Goal: Task Accomplishment & Management: Manage account settings

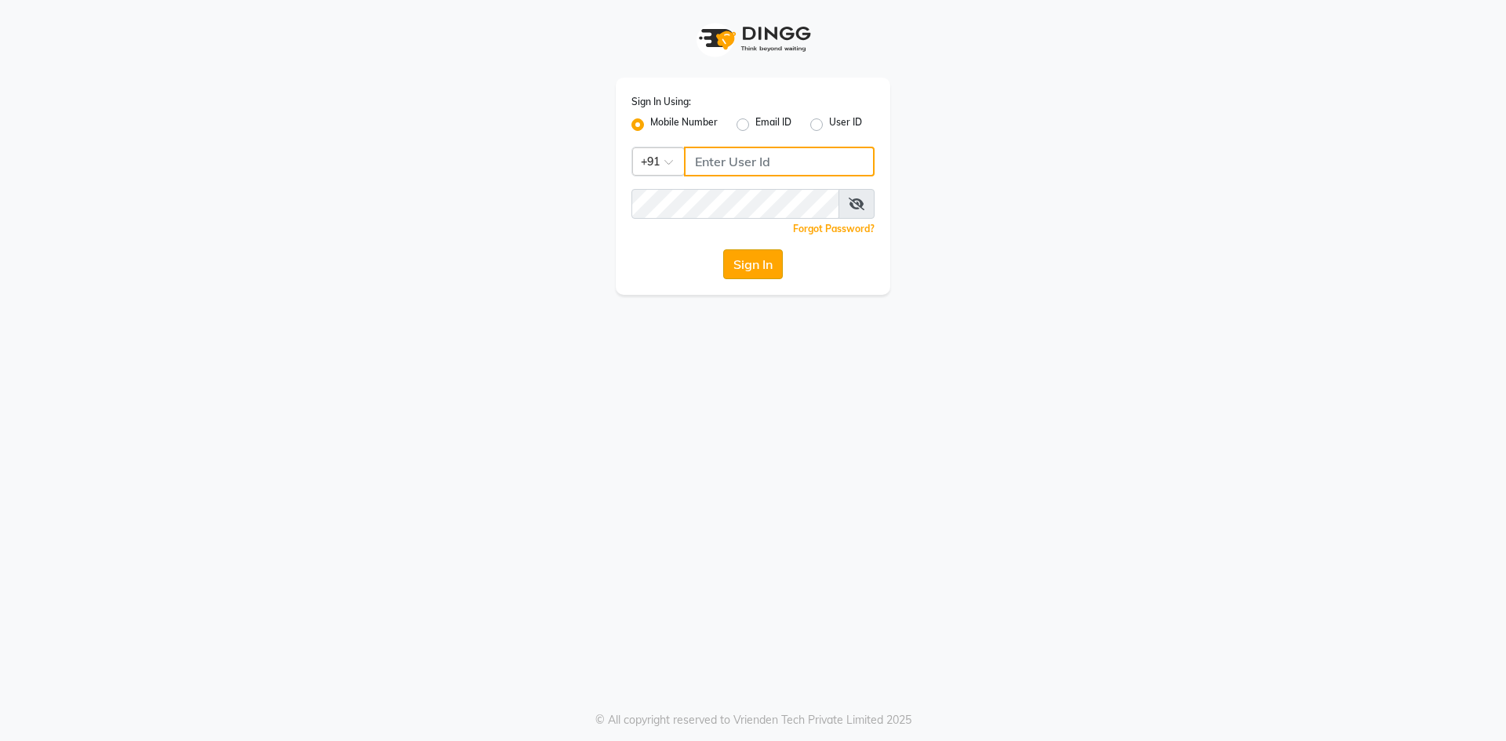
type input "9346469616"
click at [749, 266] on button "Sign In" at bounding box center [753, 264] width 60 height 30
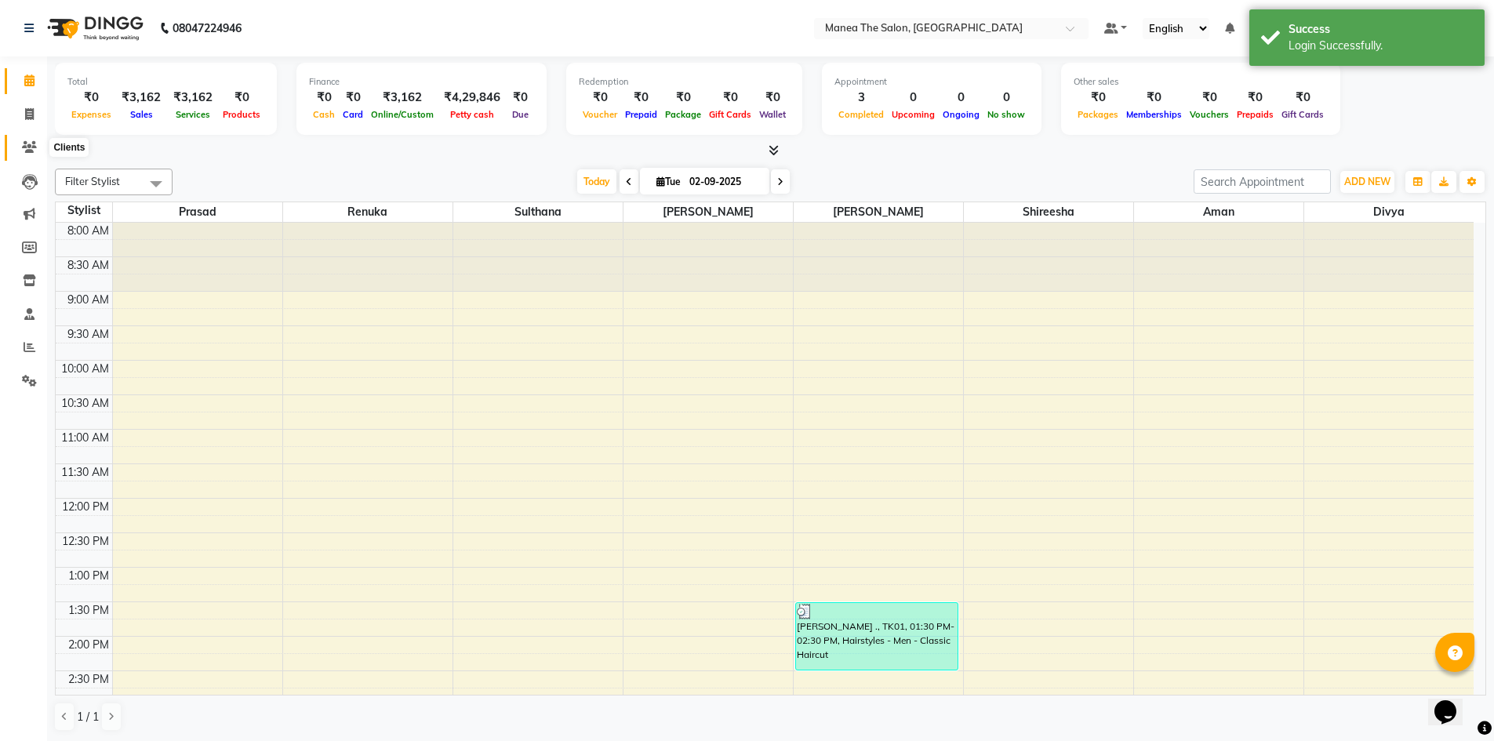
click at [24, 146] on icon at bounding box center [29, 147] width 15 height 12
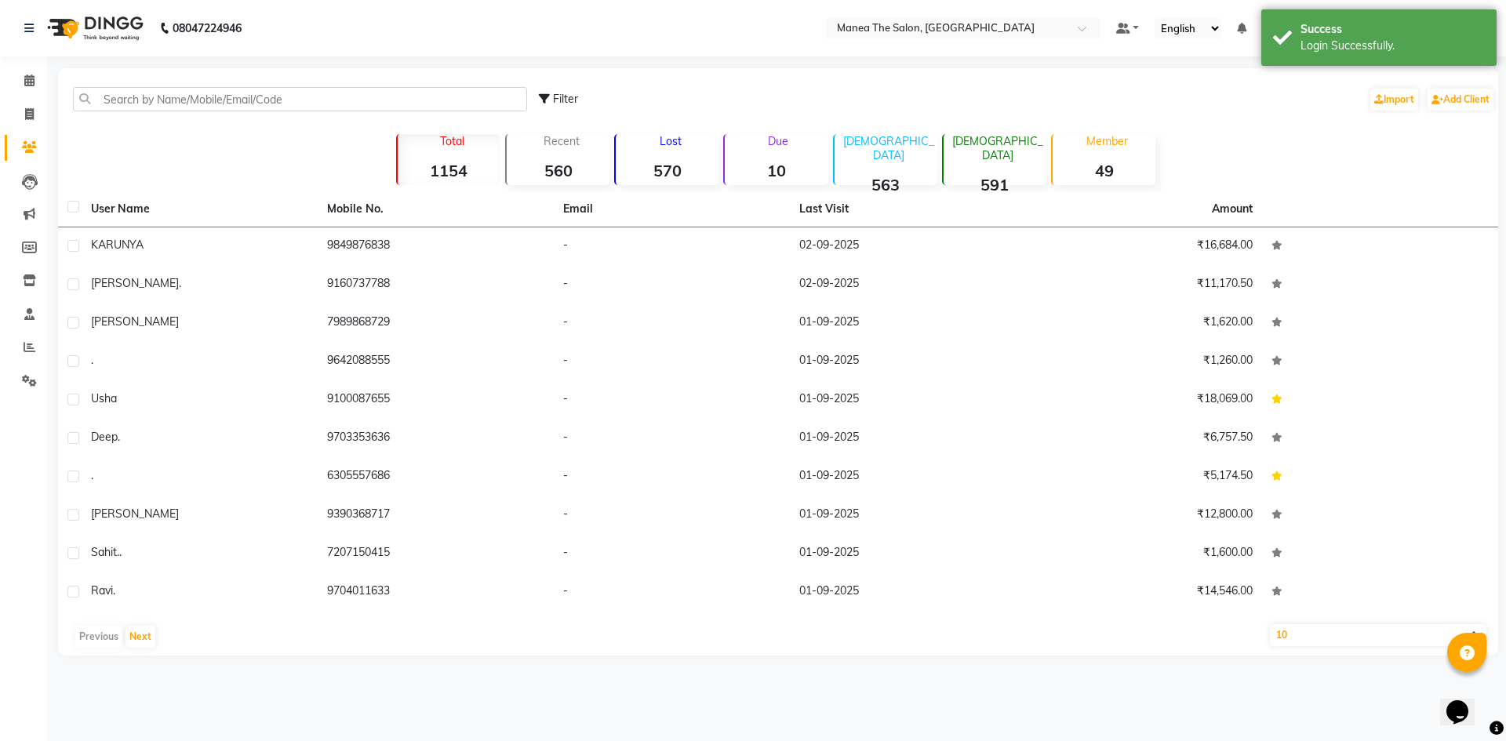
click at [656, 171] on strong "570" at bounding box center [667, 171] width 103 height 20
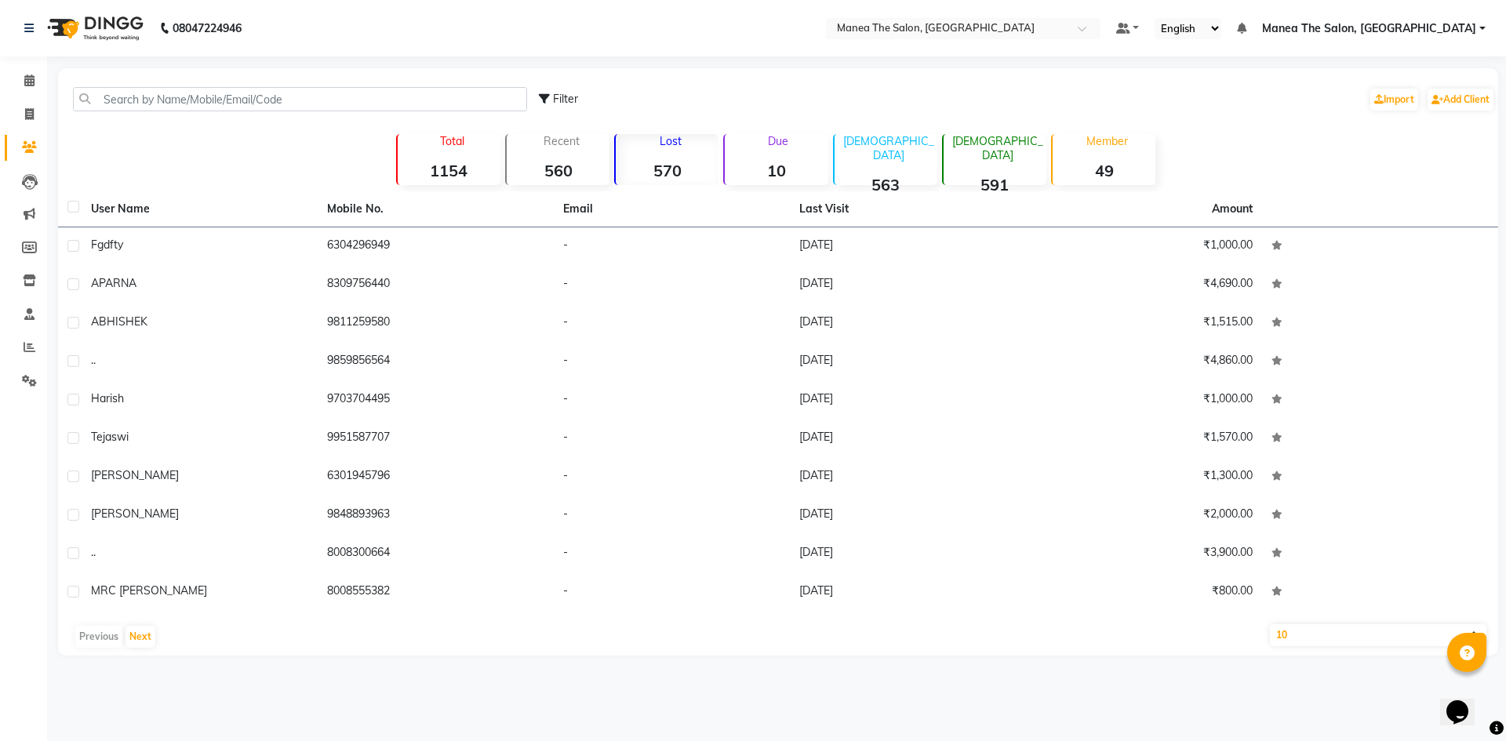
click at [1292, 636] on select "10 50 100" at bounding box center [1378, 635] width 216 height 22
select select "100"
click at [1270, 624] on select "10 50 100" at bounding box center [1378, 635] width 216 height 22
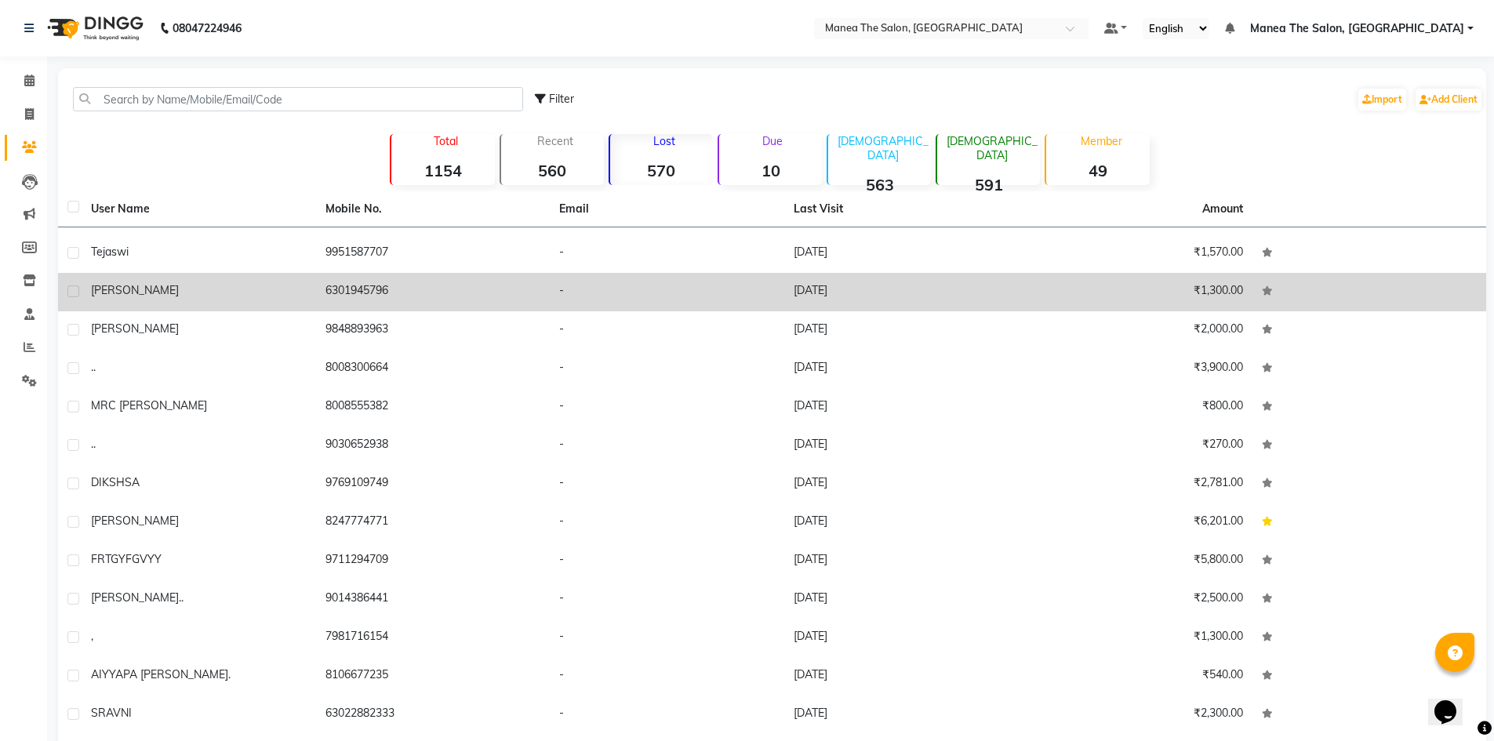
scroll to position [157, 0]
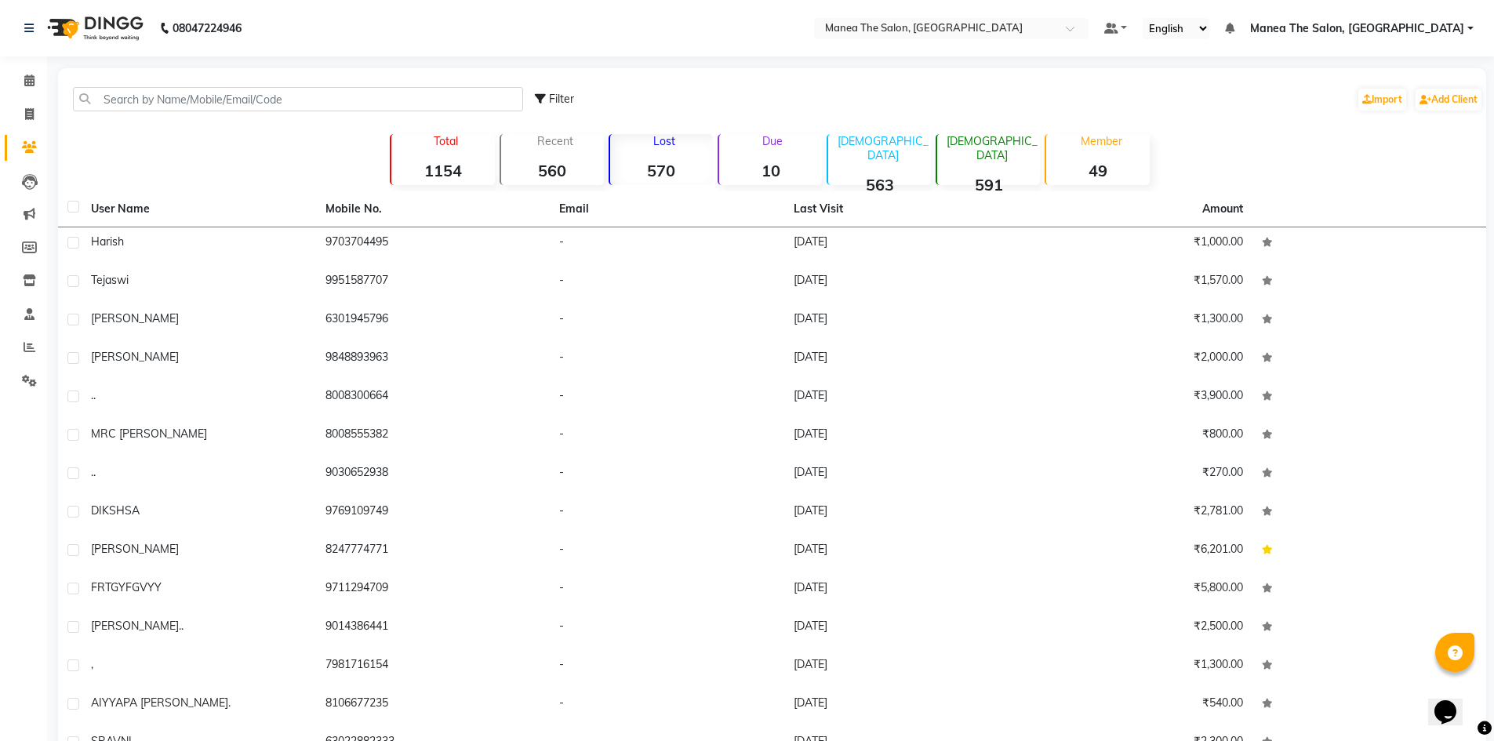
click at [658, 158] on div "Lost 570" at bounding box center [661, 159] width 104 height 51
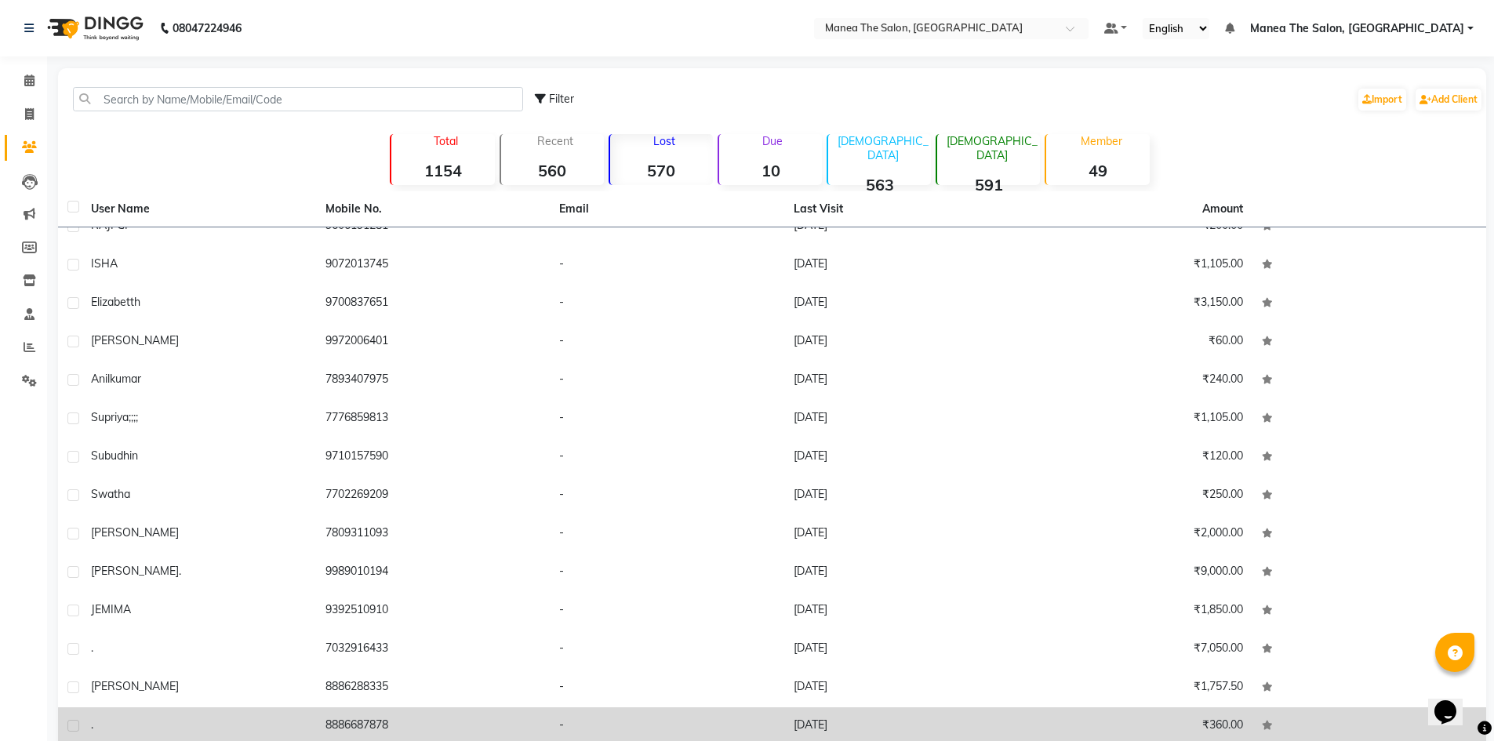
scroll to position [1513, 0]
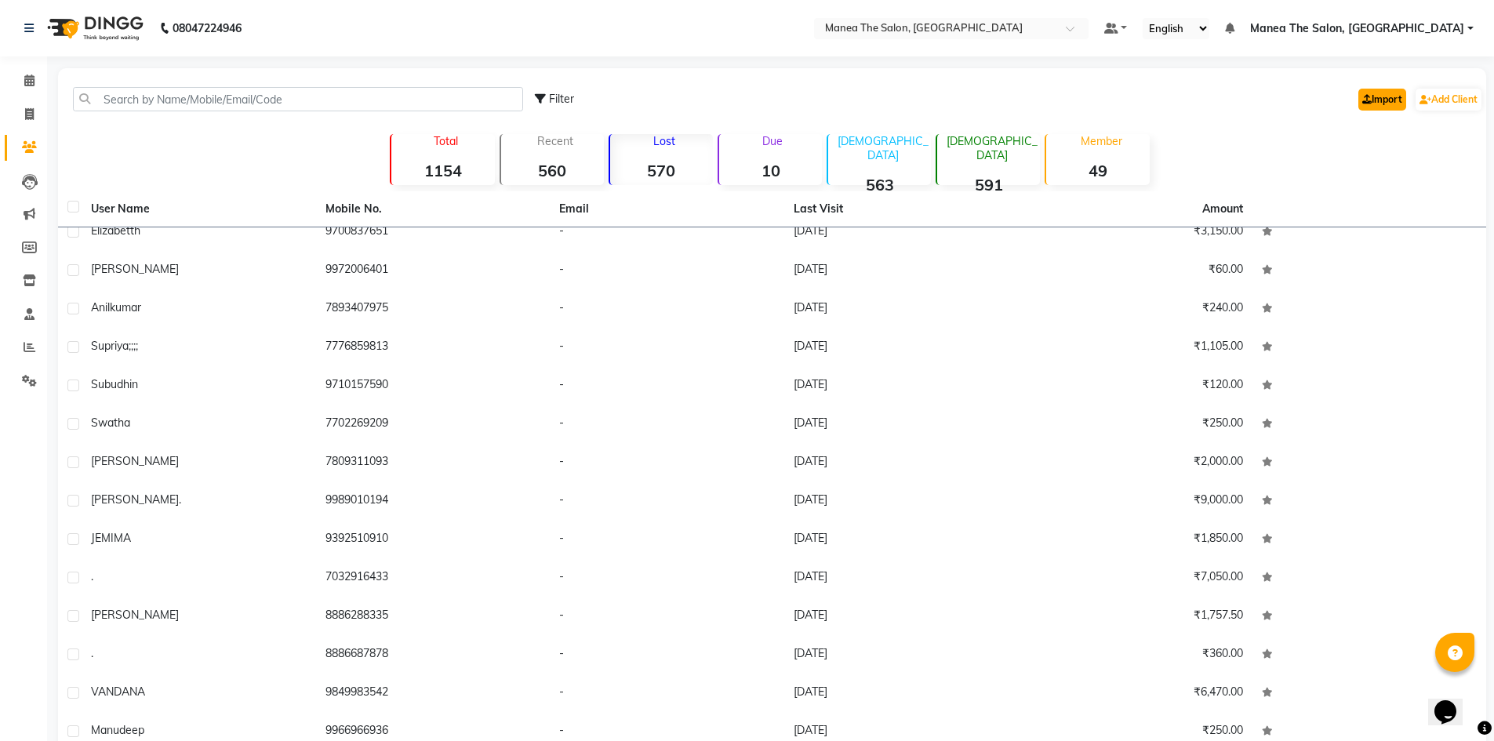
click at [1395, 107] on link "Import" at bounding box center [1382, 100] width 48 height 22
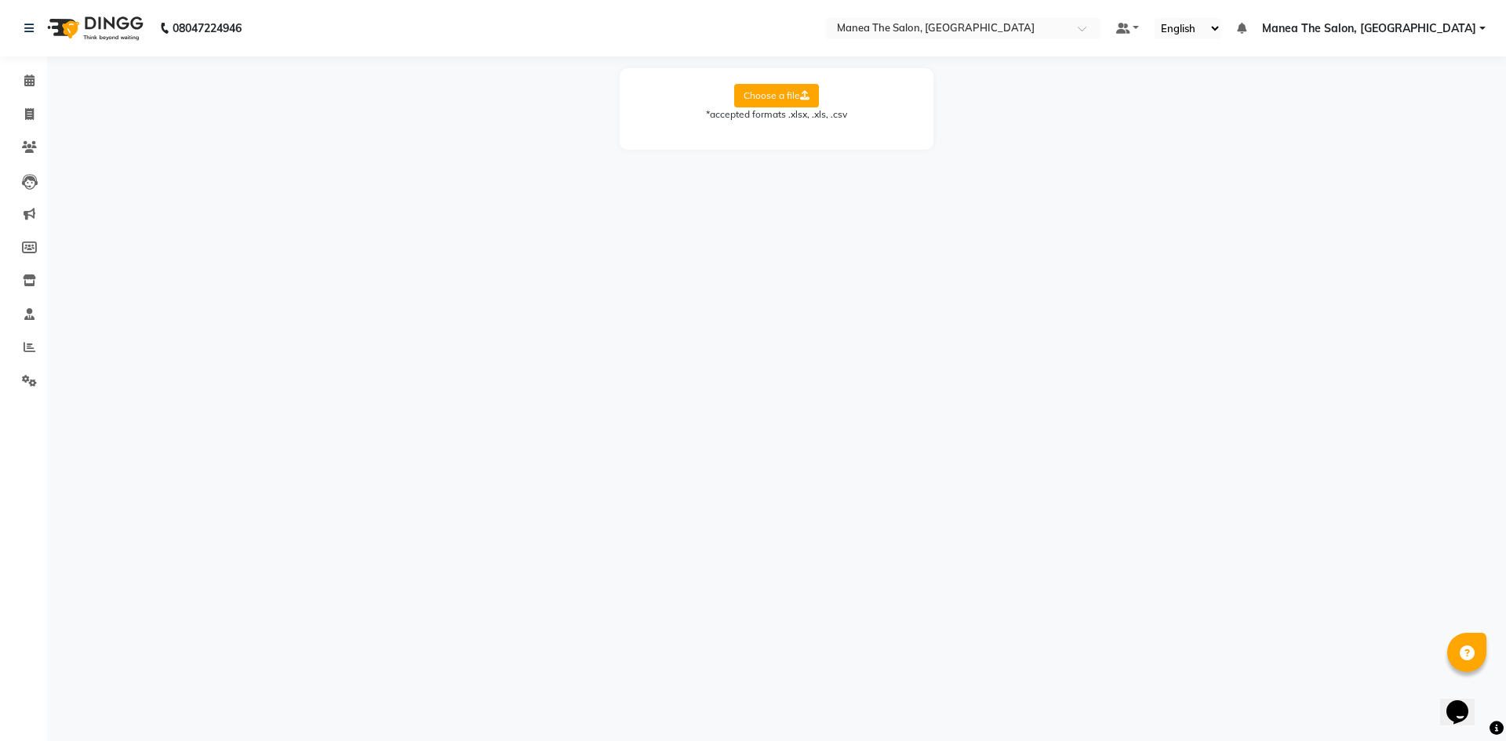
click at [759, 103] on label "Choose a file" at bounding box center [776, 96] width 85 height 24
click at [0, 0] on input "Choose a file" at bounding box center [0, 0] width 0 height 0
click at [782, 90] on label "Choose a file" at bounding box center [776, 96] width 85 height 24
click at [0, 0] on input "Choose a file" at bounding box center [0, 0] width 0 height 0
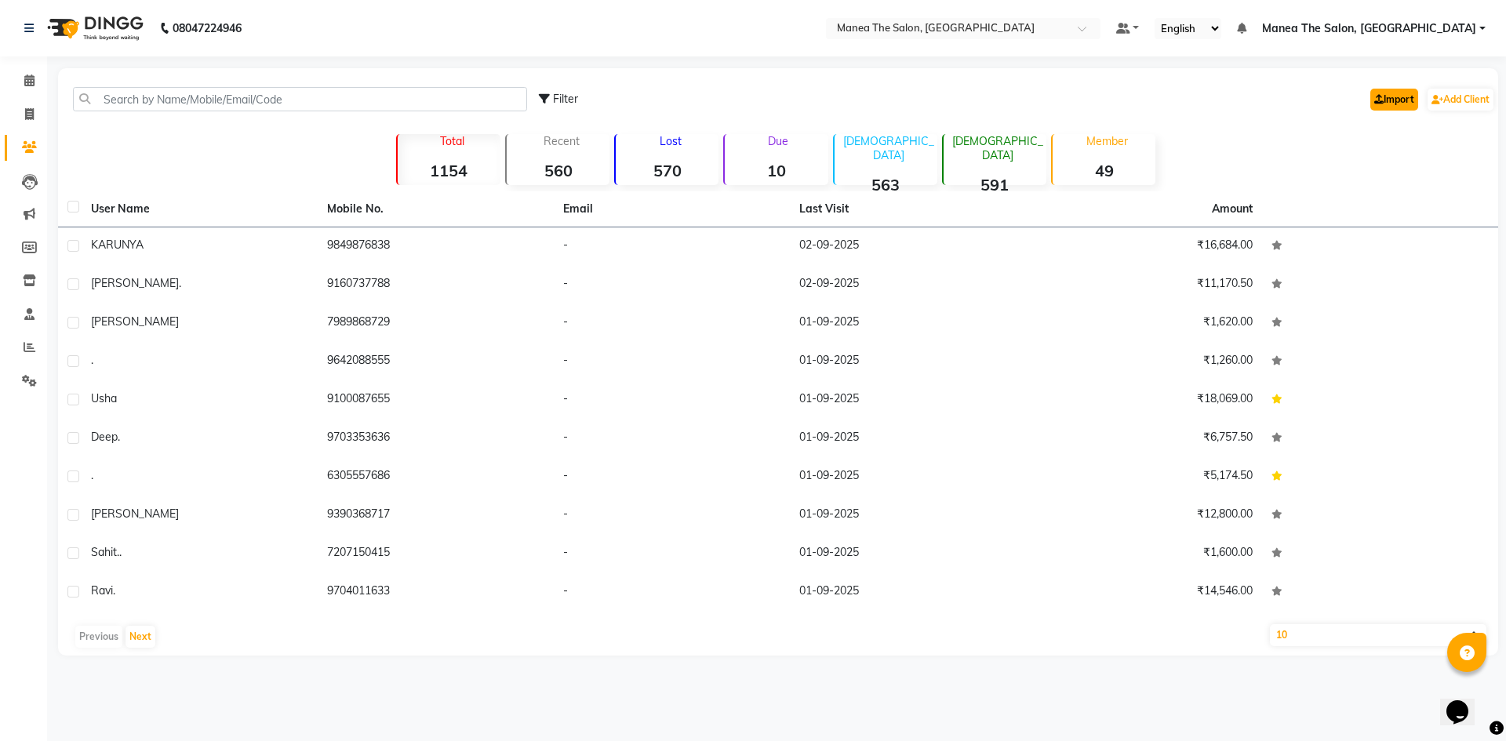
click at [1384, 99] on link "Import" at bounding box center [1394, 100] width 48 height 22
click at [662, 146] on p "Lost" at bounding box center [670, 141] width 96 height 14
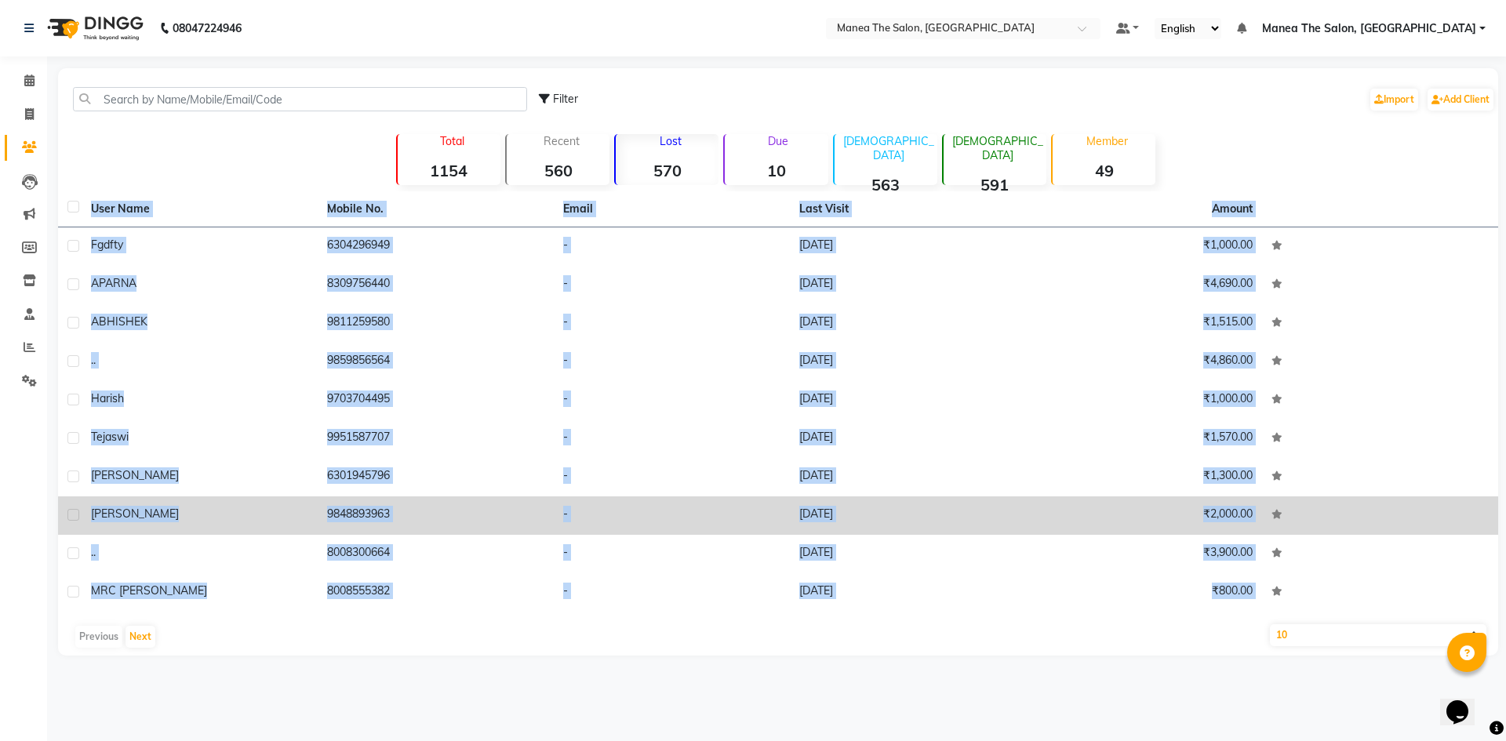
drag, startPoint x: 116, startPoint y: 183, endPoint x: 512, endPoint y: 505, distance: 510.7
click at [464, 613] on div "Filter Import Add Client Total 1154 Recent 560 Lost 570 Due 10 [DEMOGRAPHIC_DAT…" at bounding box center [778, 361] width 1440 height 587
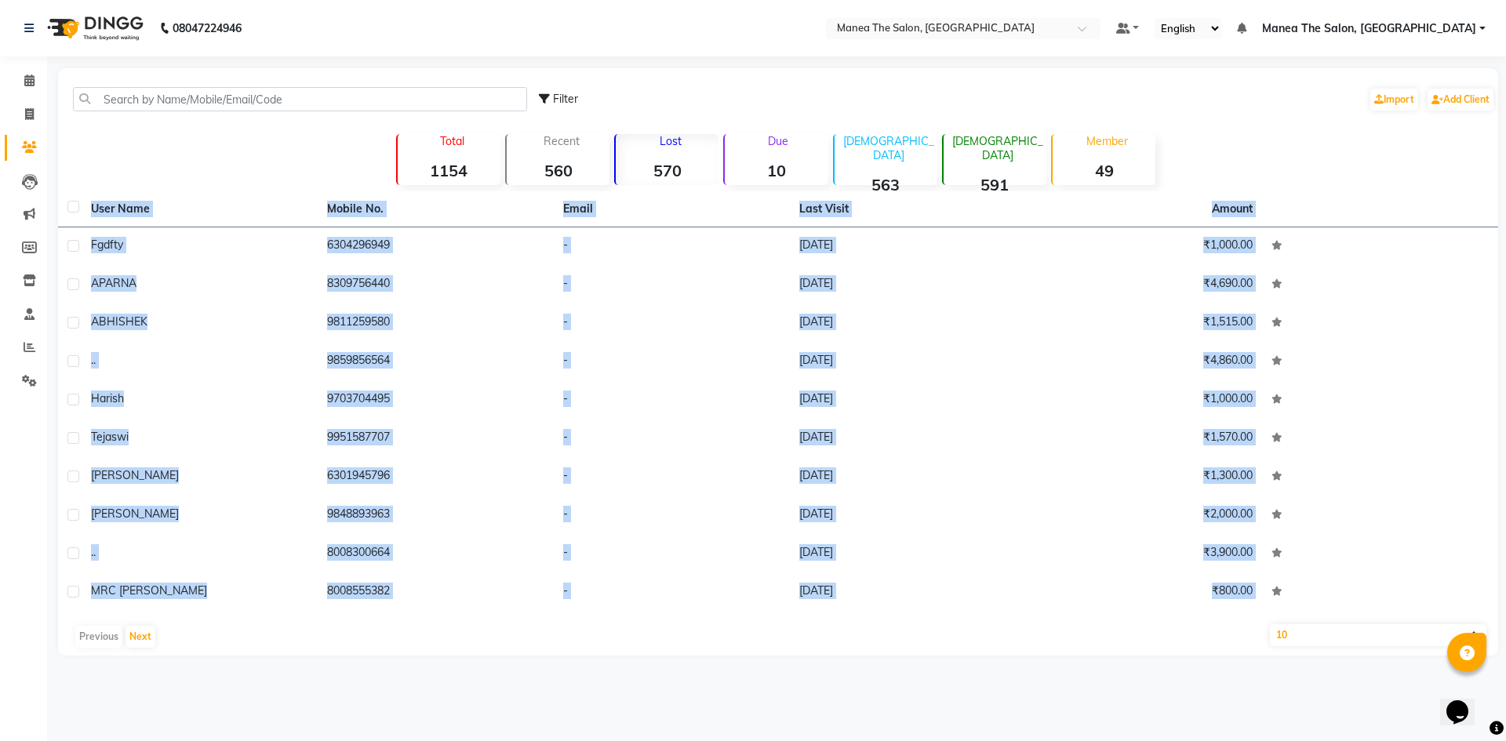
click at [1159, 689] on div "08047224946 Select Location × Manea The Salon, Chandanagar Default Panel My Pan…" at bounding box center [753, 370] width 1506 height 741
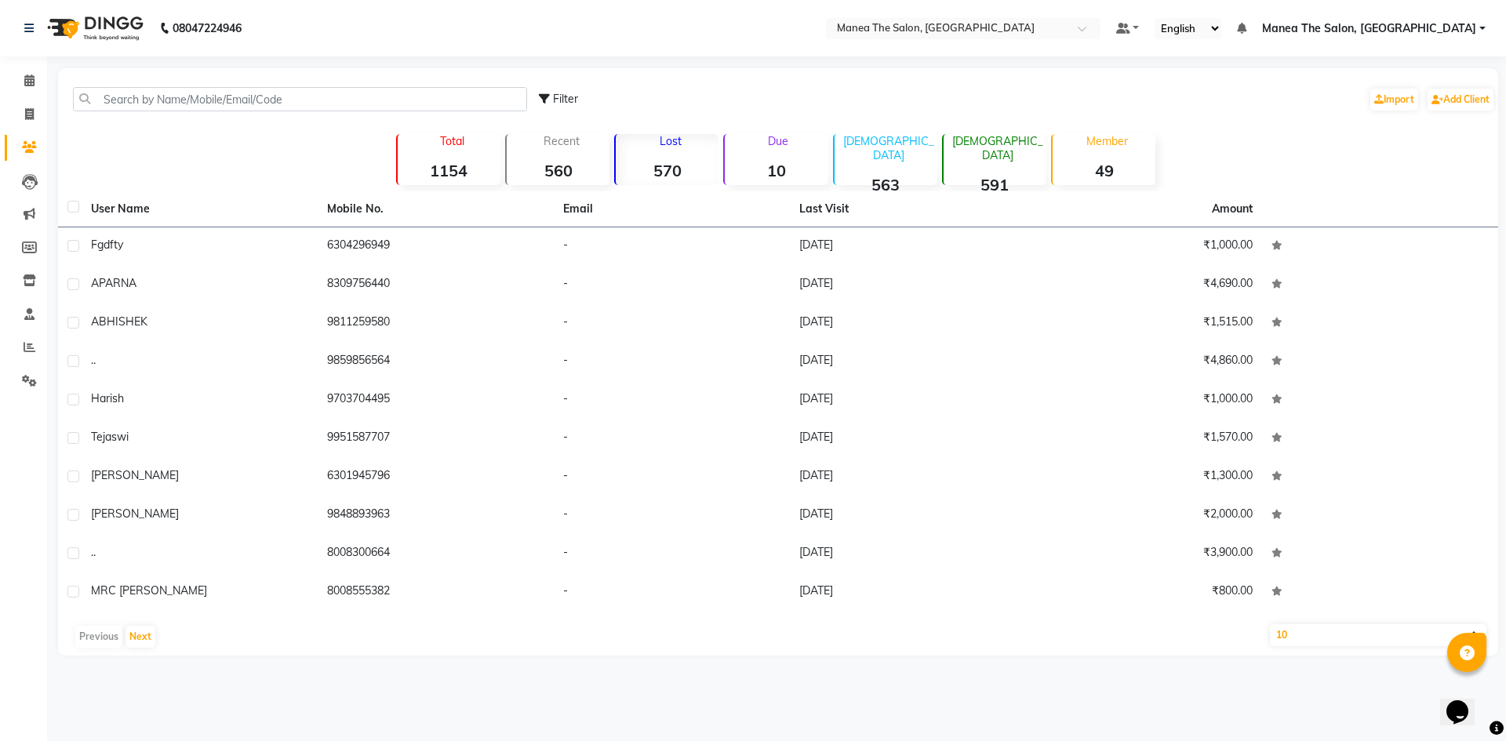
click at [1307, 637] on select "10 50 100" at bounding box center [1378, 635] width 216 height 22
select select "100"
click at [1270, 624] on select "10 50 100" at bounding box center [1378, 635] width 216 height 22
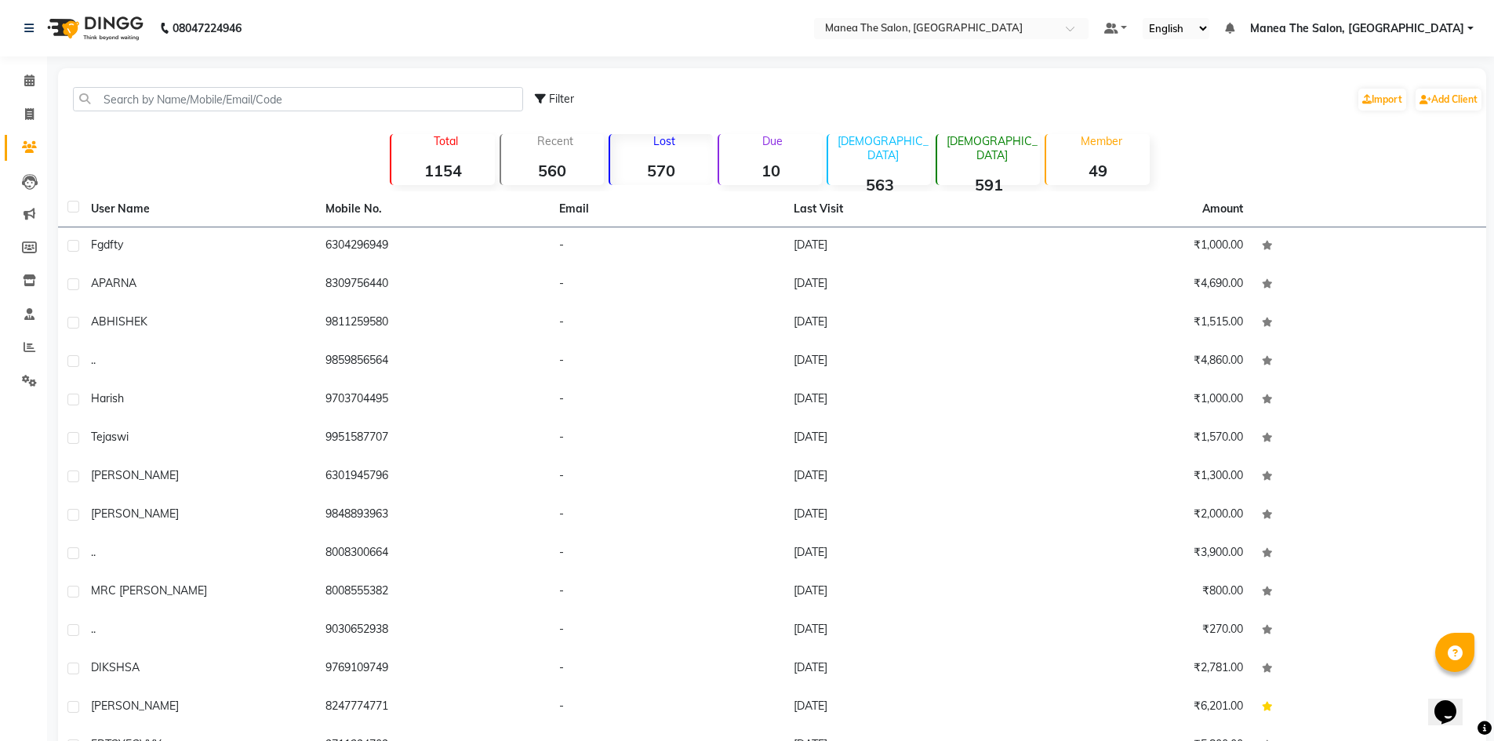
click at [656, 158] on div "Lost 570" at bounding box center [661, 159] width 104 height 51
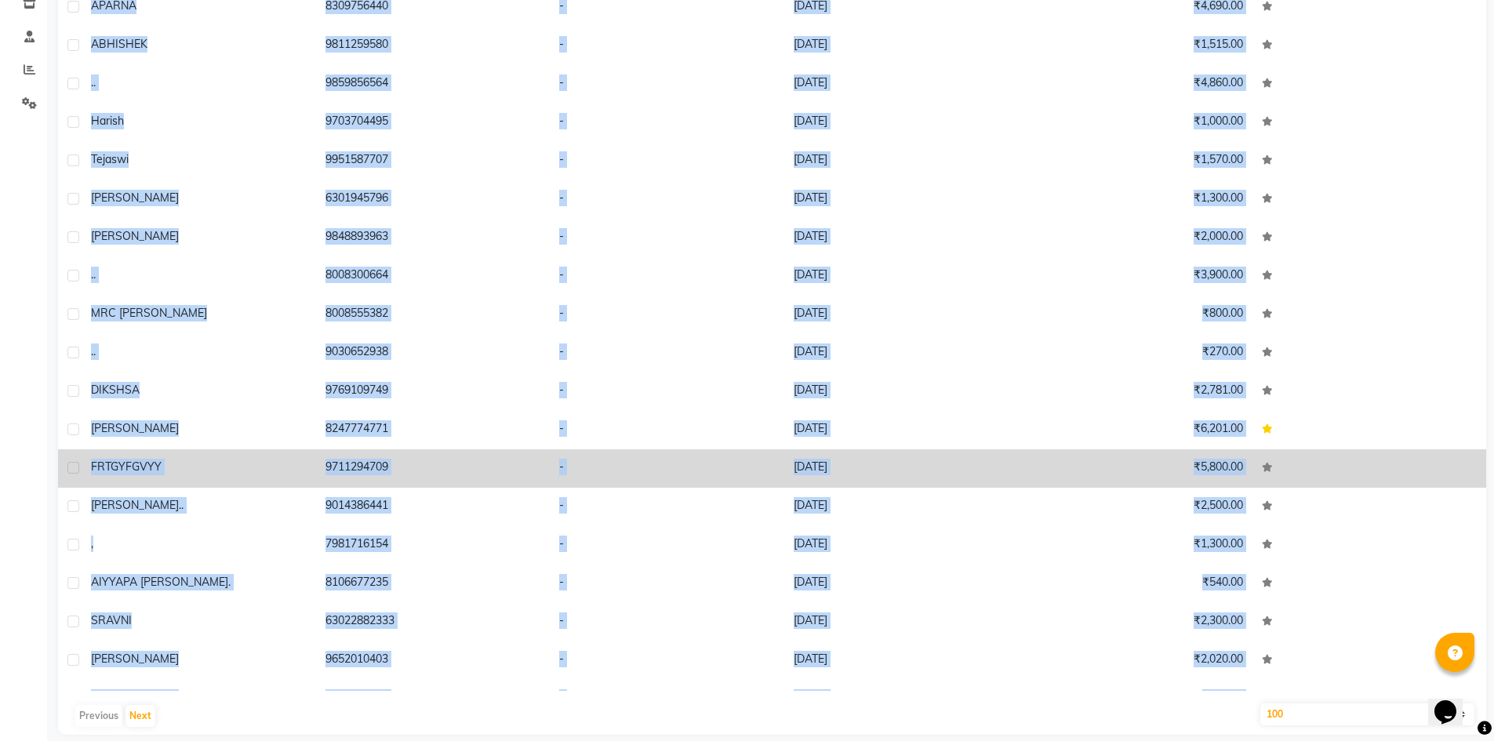
scroll to position [295, 0]
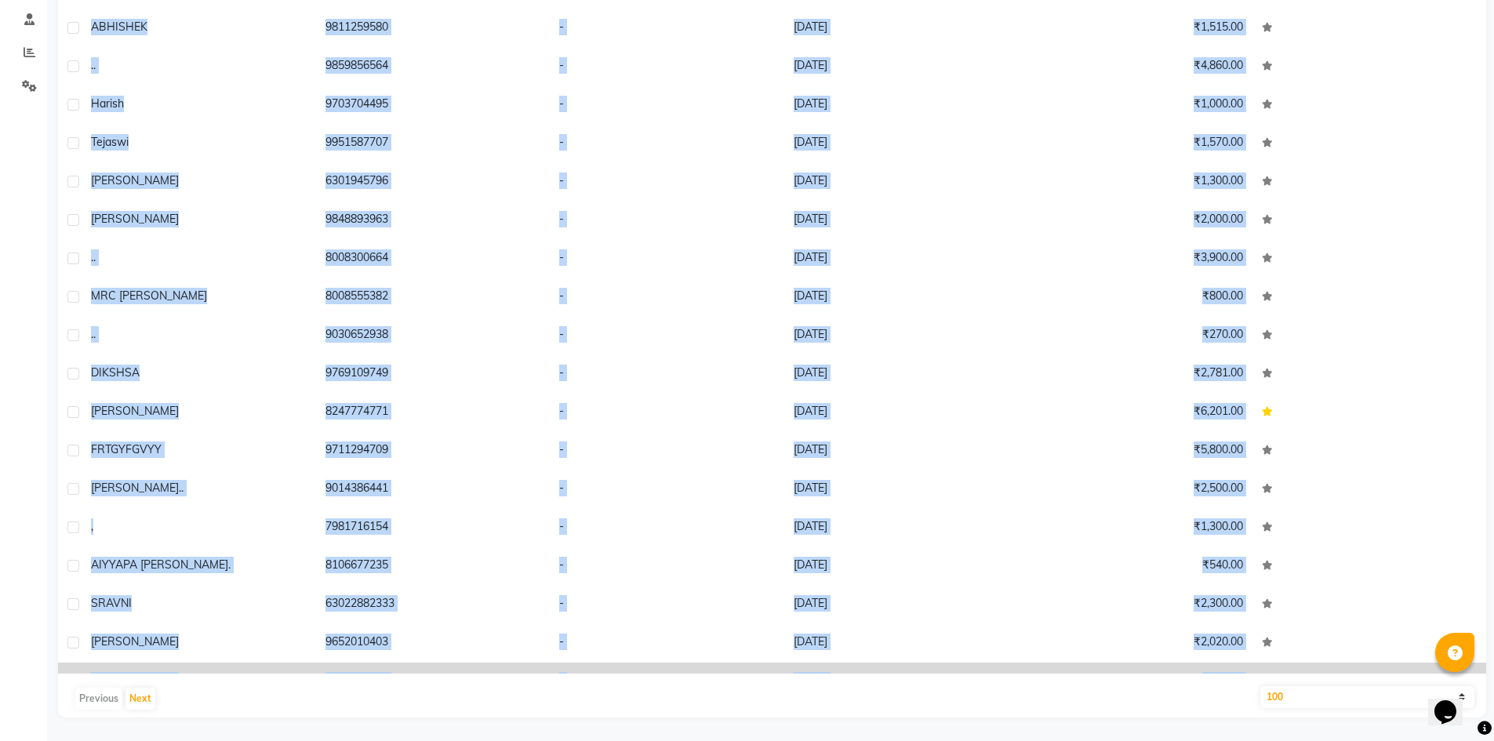
drag, startPoint x: 78, startPoint y: 176, endPoint x: 670, endPoint y: 666, distance: 767.6
click at [670, 666] on div "Filter Import Add Client Total 1154 Recent 560 Lost 570 Due 10 [DEMOGRAPHIC_DAT…" at bounding box center [772, 245] width 1428 height 944
copy div "Lore Ipsu Dolors Am. Conse Adip Elits Doeius temp in 6839748974 - 89-36-0295 ₹2…"
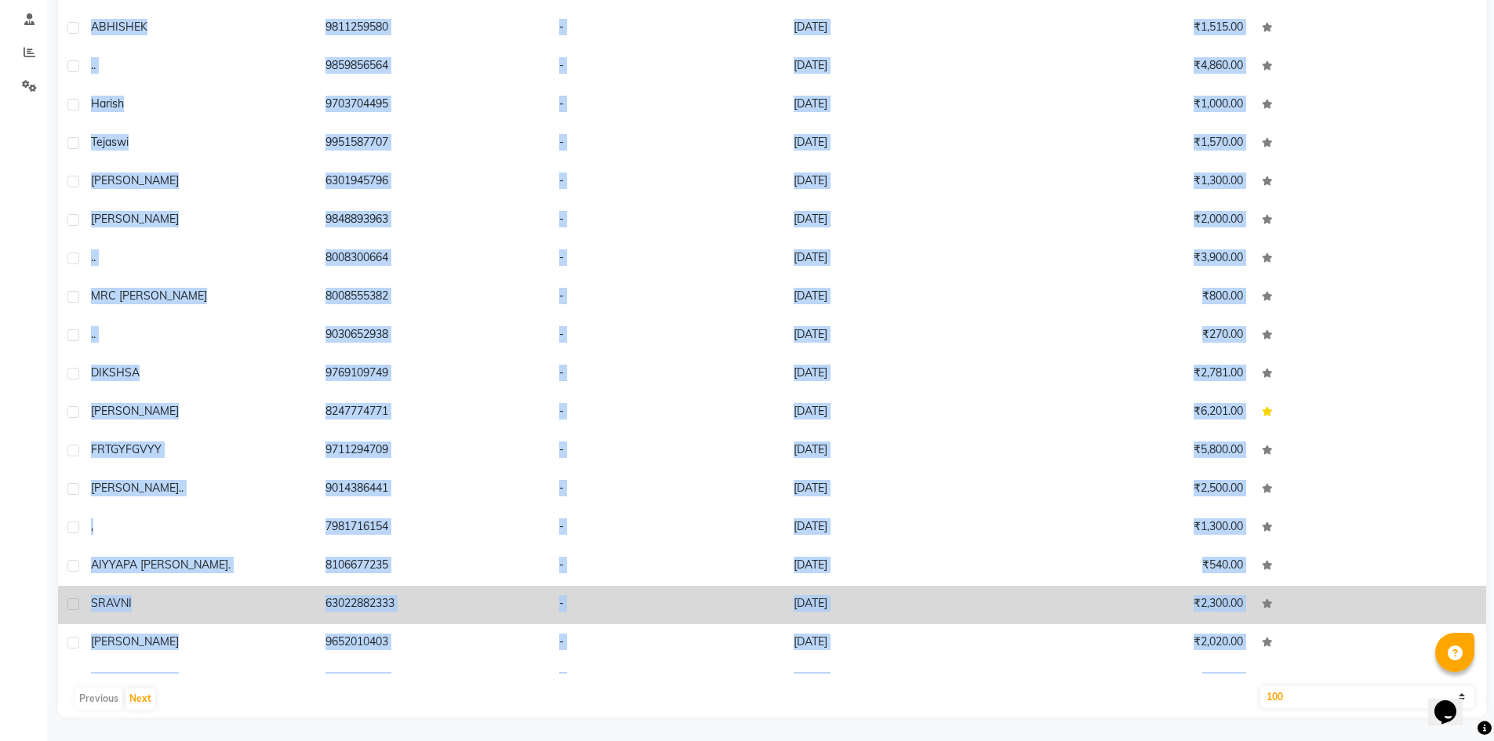
copy div "Lore Ipsu Dolors Am. Conse Adip Elits Doeius temp in 6839748974 - 89-36-0295 ₹2…"
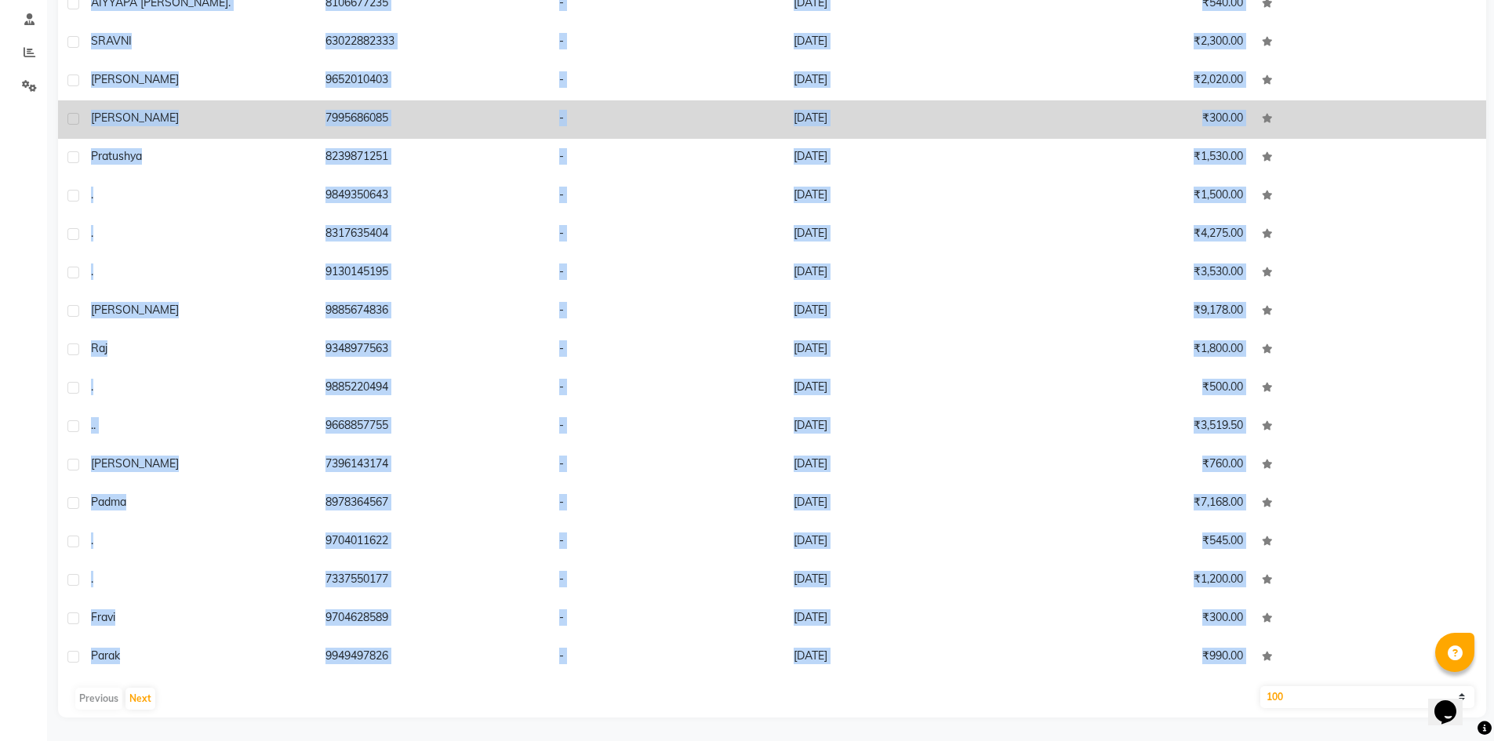
scroll to position [706, 0]
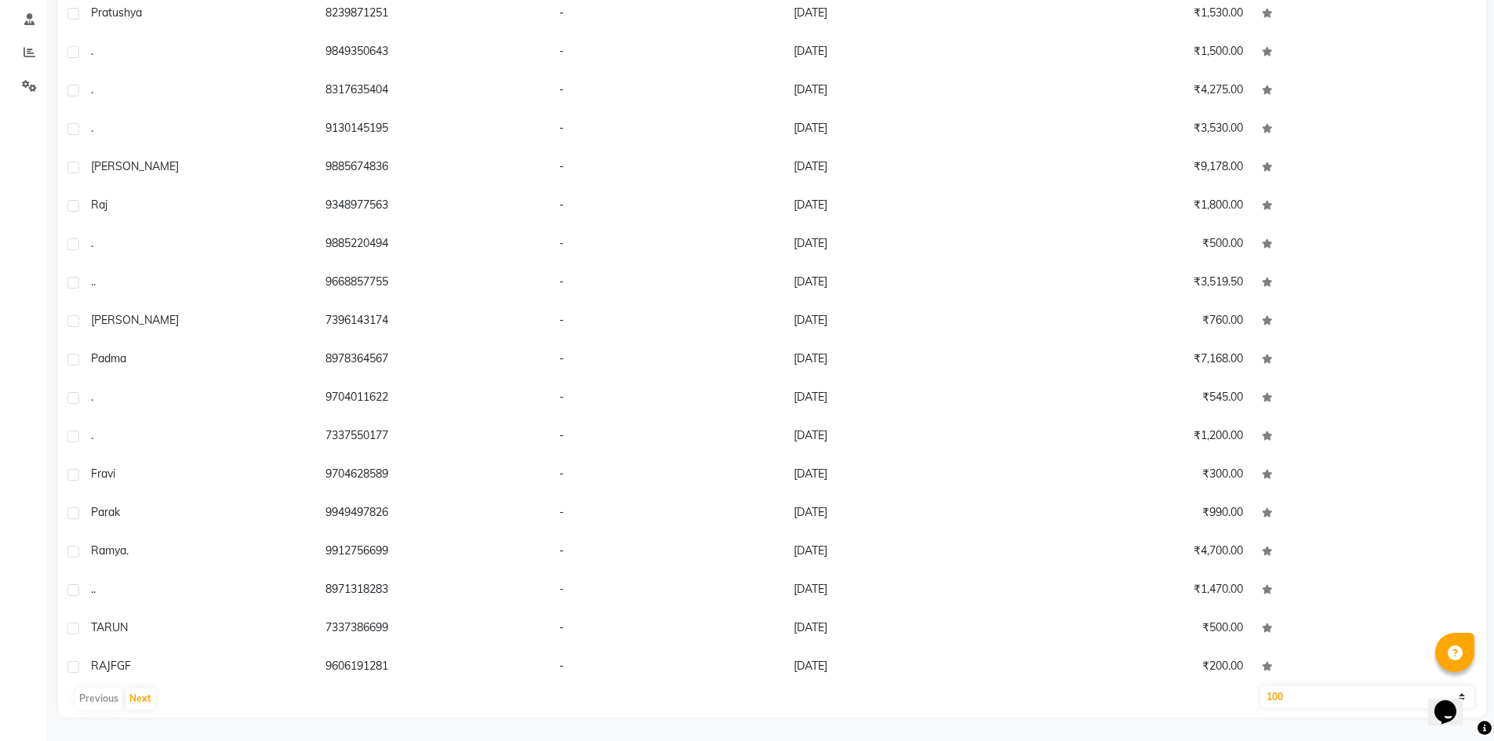
click at [10, 366] on div "Calendar Invoice Clients Leads Marketing Members Inventory Staff Reports Settin…" at bounding box center [106, 234] width 212 height 968
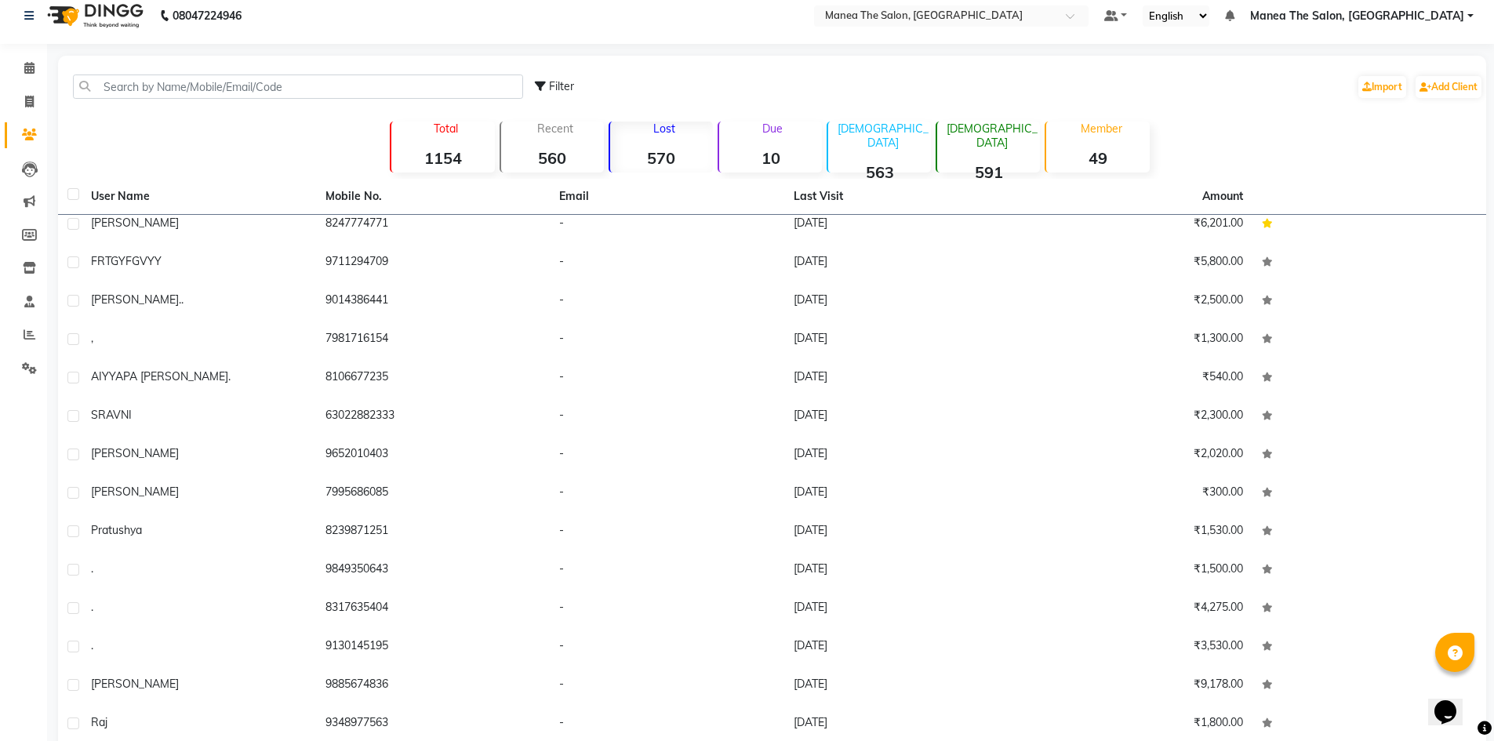
scroll to position [0, 0]
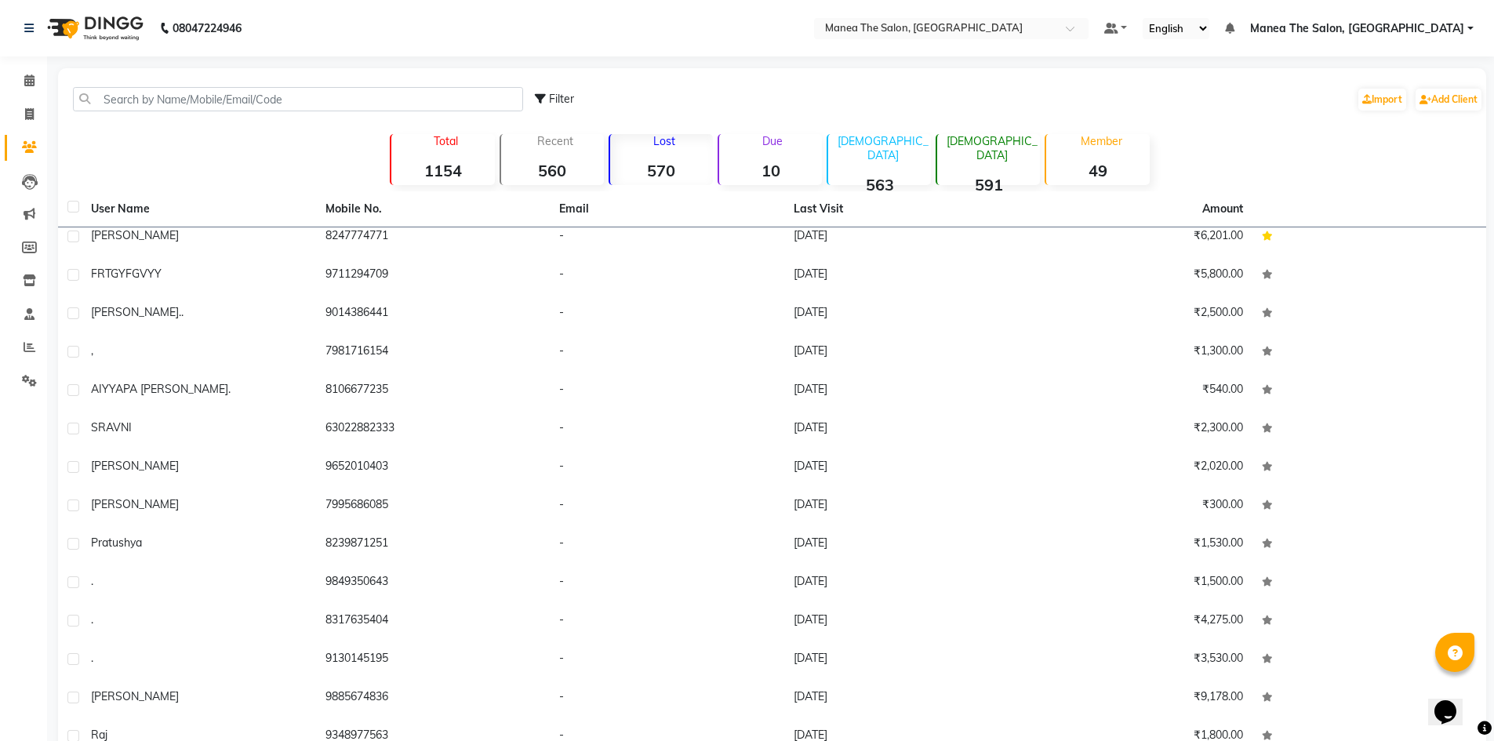
click at [1134, 85] on div "Filter Import Add Client" at bounding box center [1009, 99] width 948 height 49
click at [33, 147] on icon at bounding box center [29, 147] width 15 height 12
click at [31, 180] on icon at bounding box center [30, 182] width 16 height 16
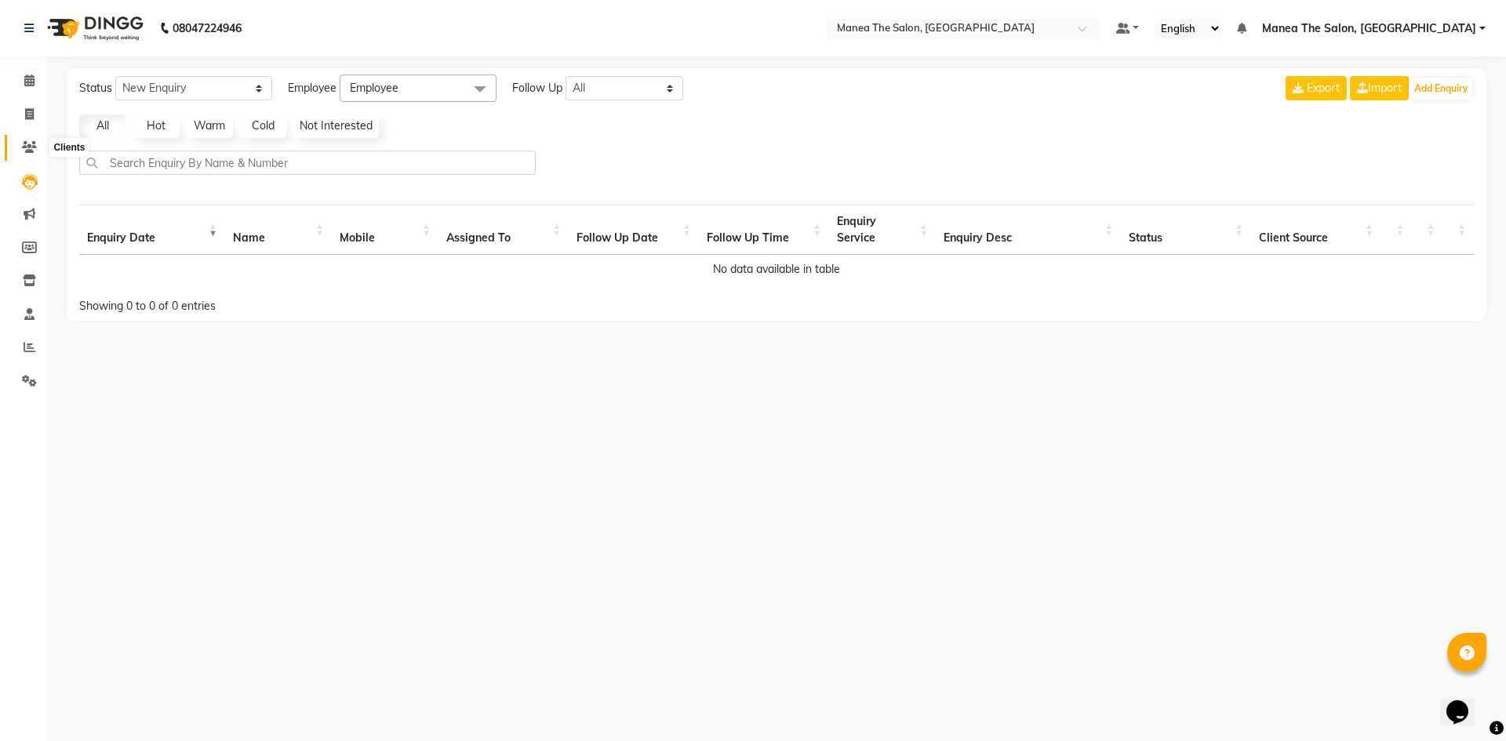
click at [28, 151] on icon at bounding box center [29, 147] width 15 height 12
